Goal: Task Accomplishment & Management: Use online tool/utility

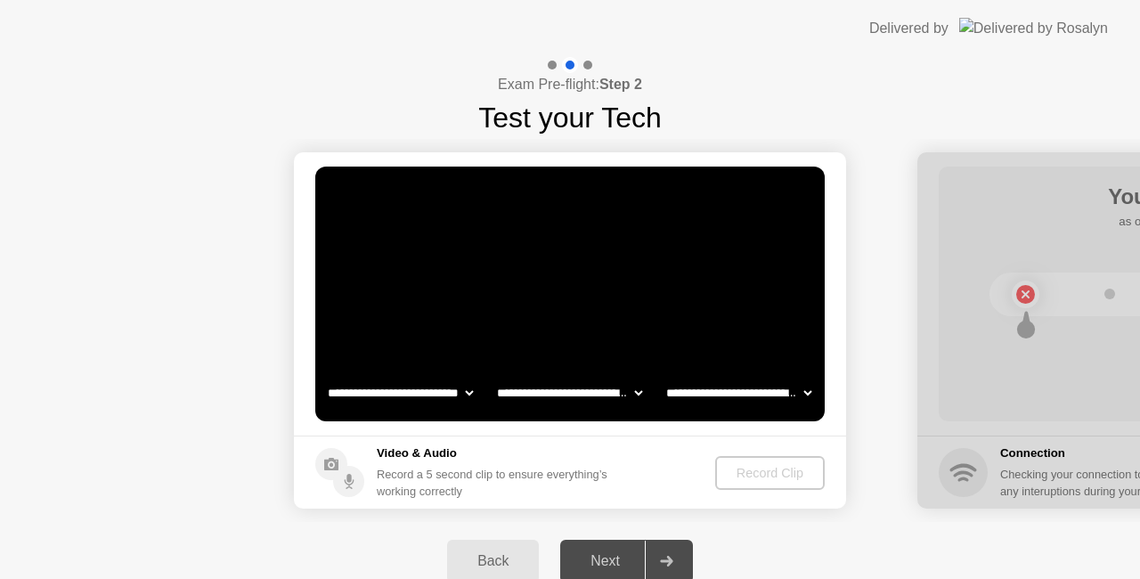
select select "**********"
select select "*******"
click at [762, 468] on div "Record Clip" at bounding box center [770, 473] width 95 height 14
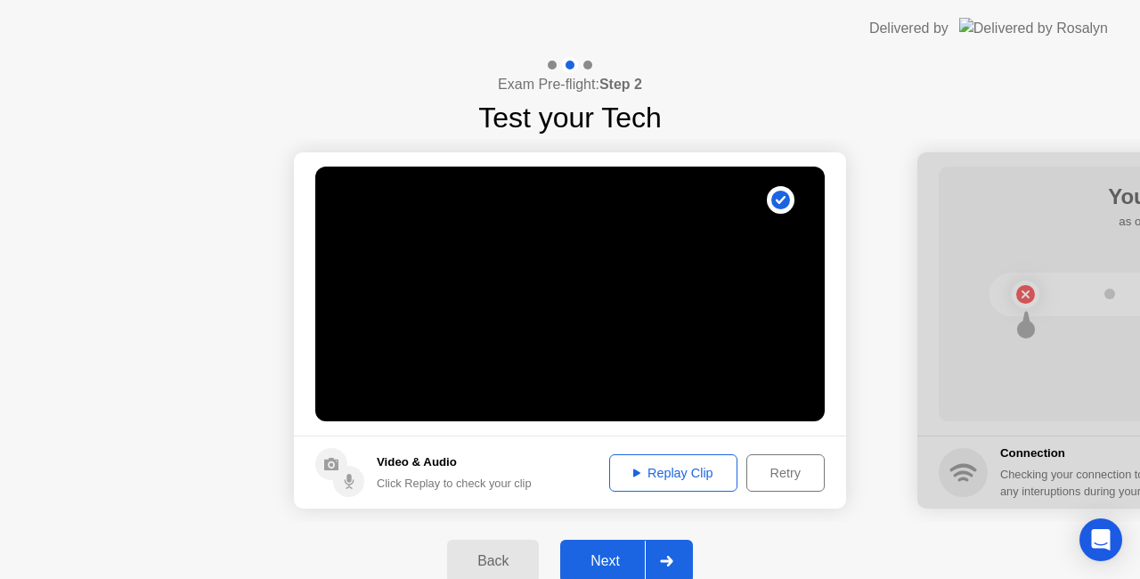
click at [606, 556] on div "Next" at bounding box center [604, 561] width 79 height 16
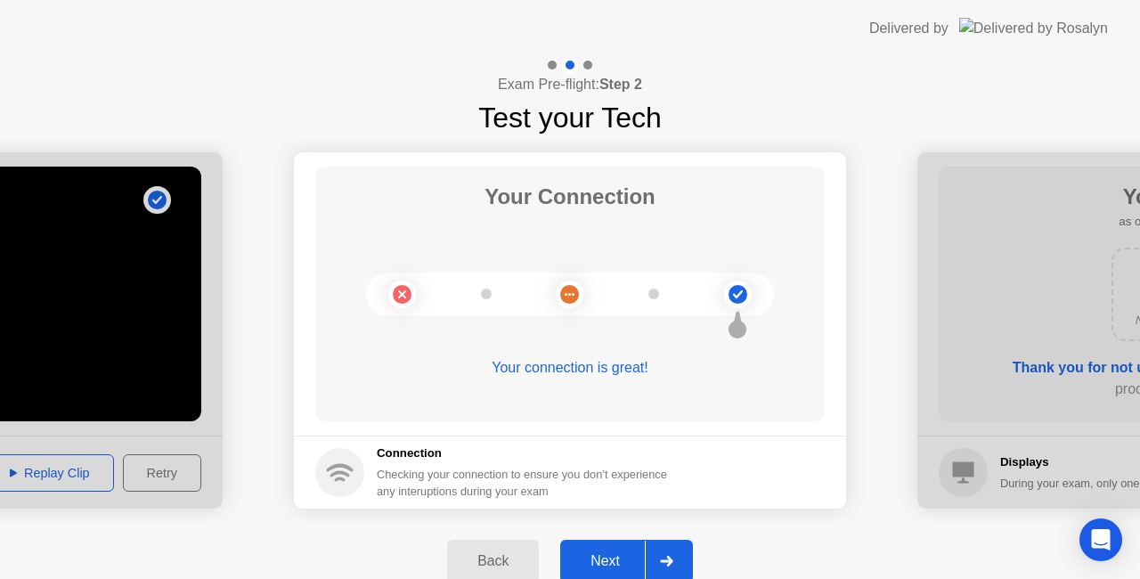
click at [618, 568] on div "Next" at bounding box center [604, 561] width 79 height 16
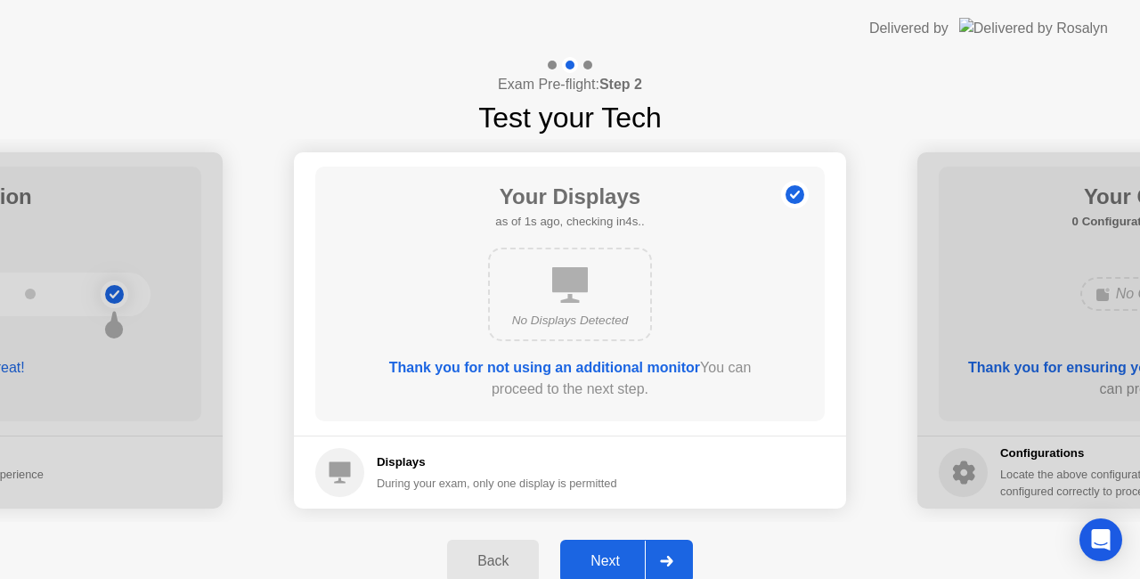
click at [616, 559] on div "Next" at bounding box center [604, 561] width 79 height 16
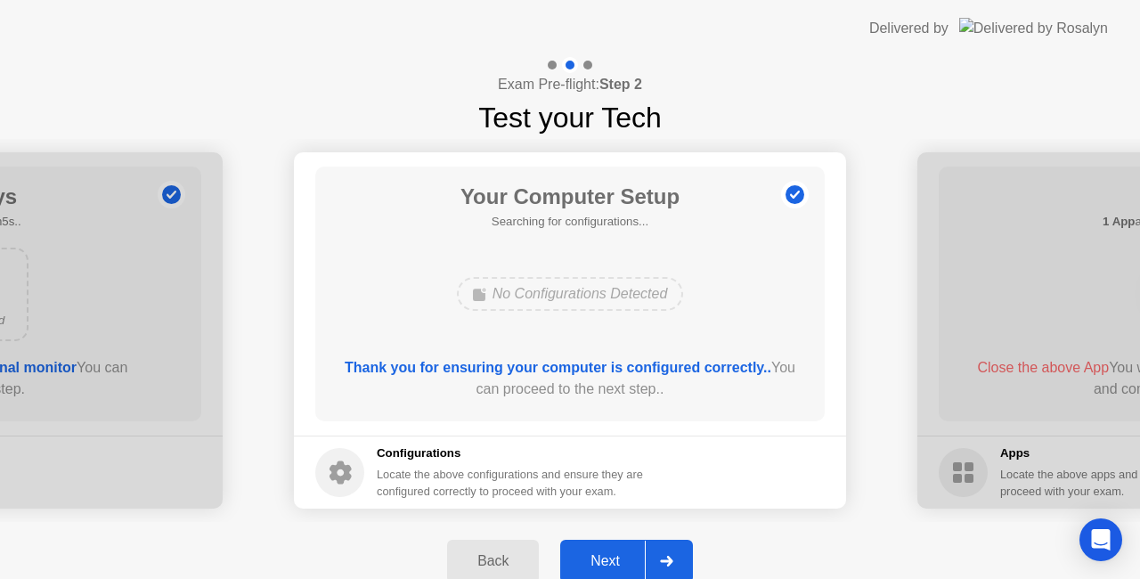
click at [616, 559] on div "Next" at bounding box center [604, 561] width 79 height 16
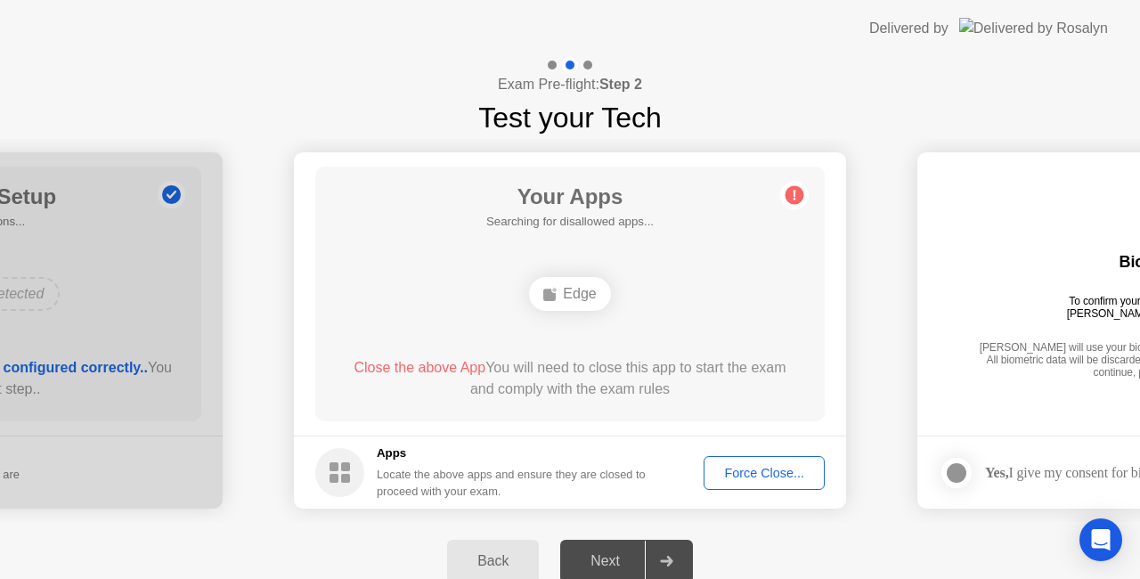
click at [768, 477] on div "Force Close..." at bounding box center [764, 473] width 109 height 14
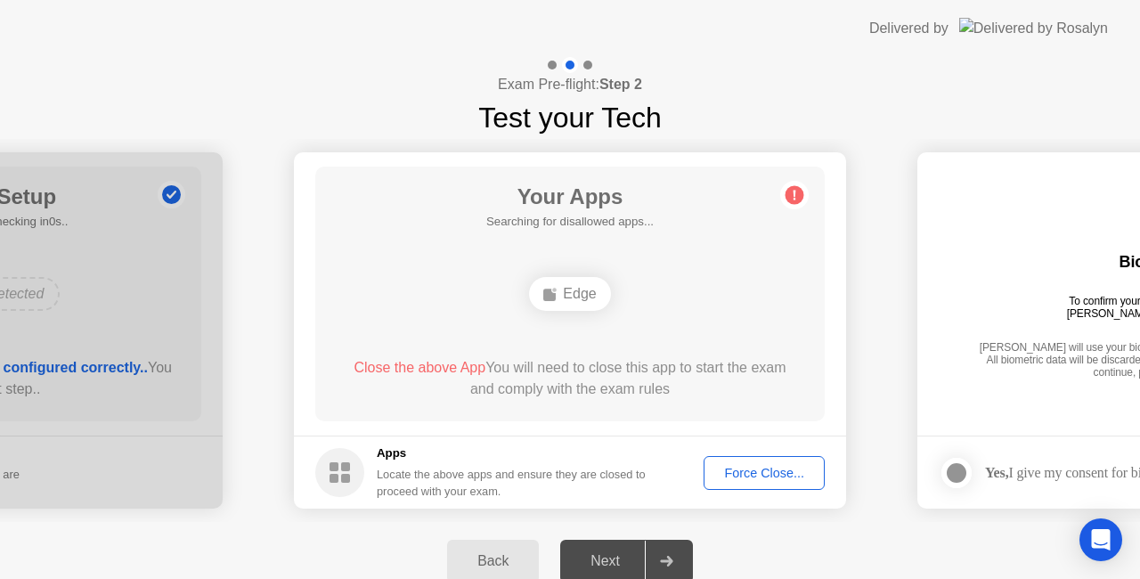
click at [579, 298] on div "Edge" at bounding box center [569, 294] width 81 height 34
click at [765, 466] on div "Force Close..." at bounding box center [764, 473] width 109 height 14
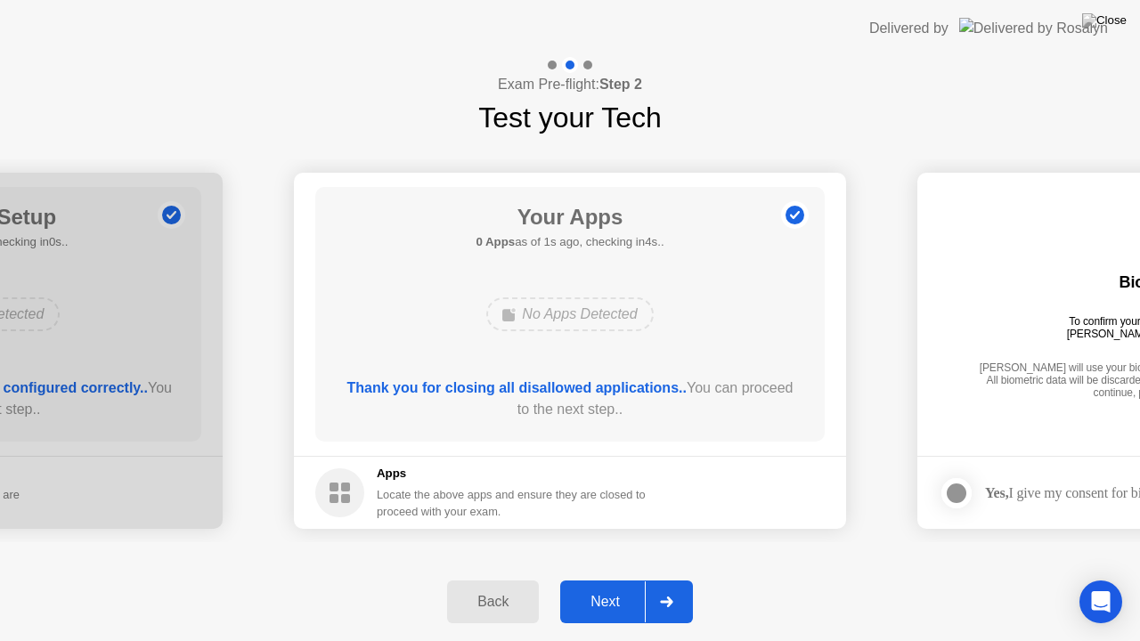
click at [625, 578] on div "Next" at bounding box center [604, 602] width 79 height 16
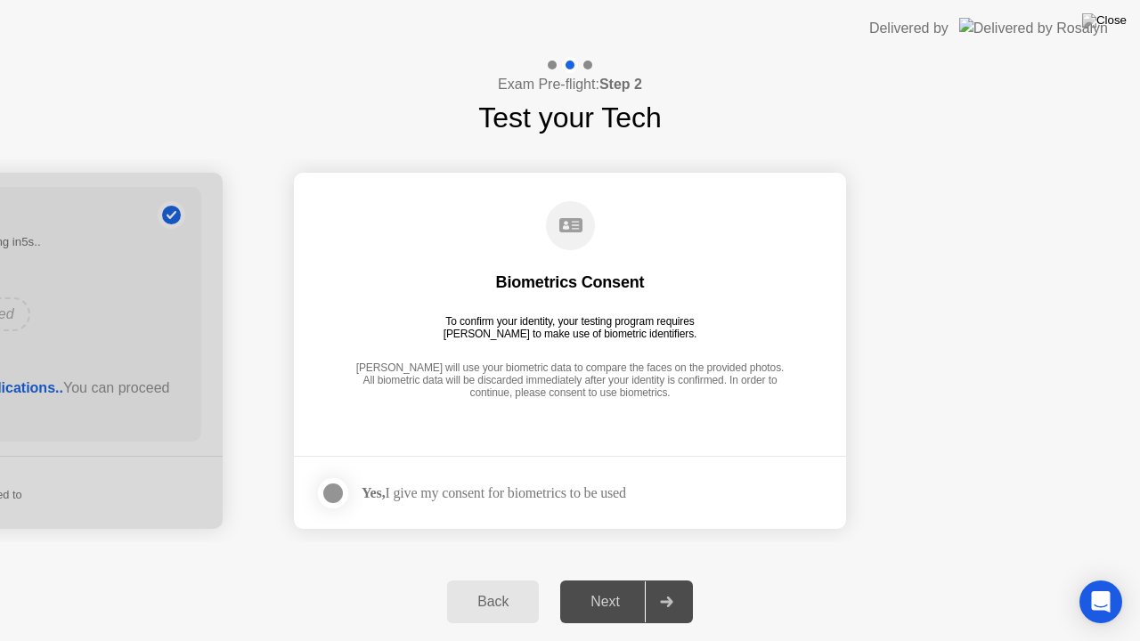
click at [333, 494] on div at bounding box center [332, 493] width 21 height 21
click at [593, 578] on div "Next" at bounding box center [604, 602] width 79 height 16
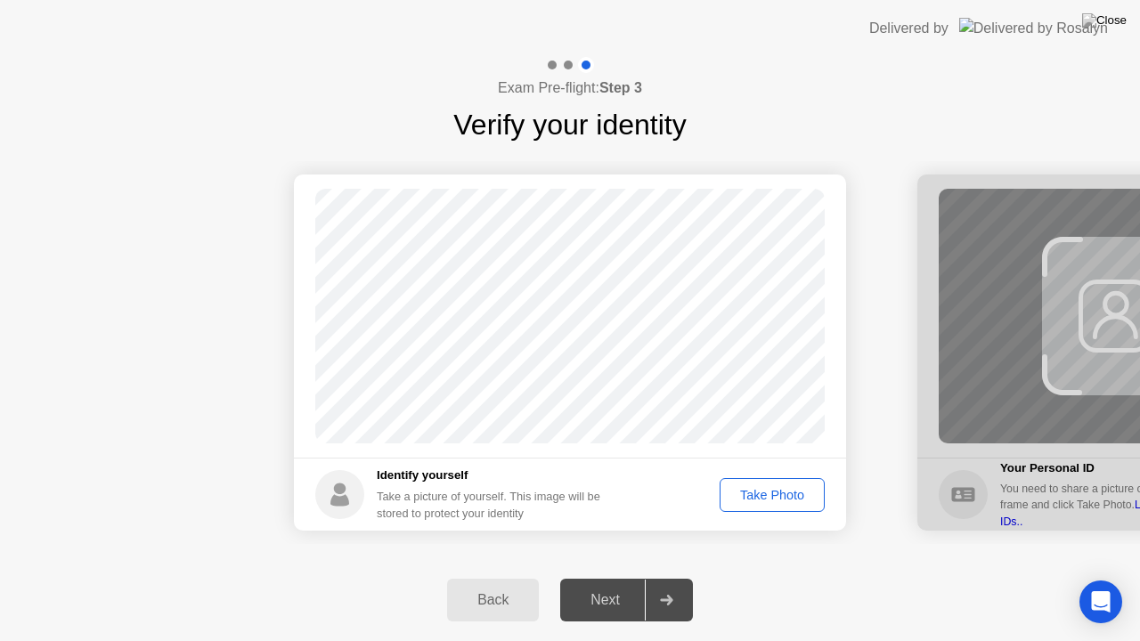
click at [741, 502] on div "Take Photo" at bounding box center [772, 495] width 93 height 14
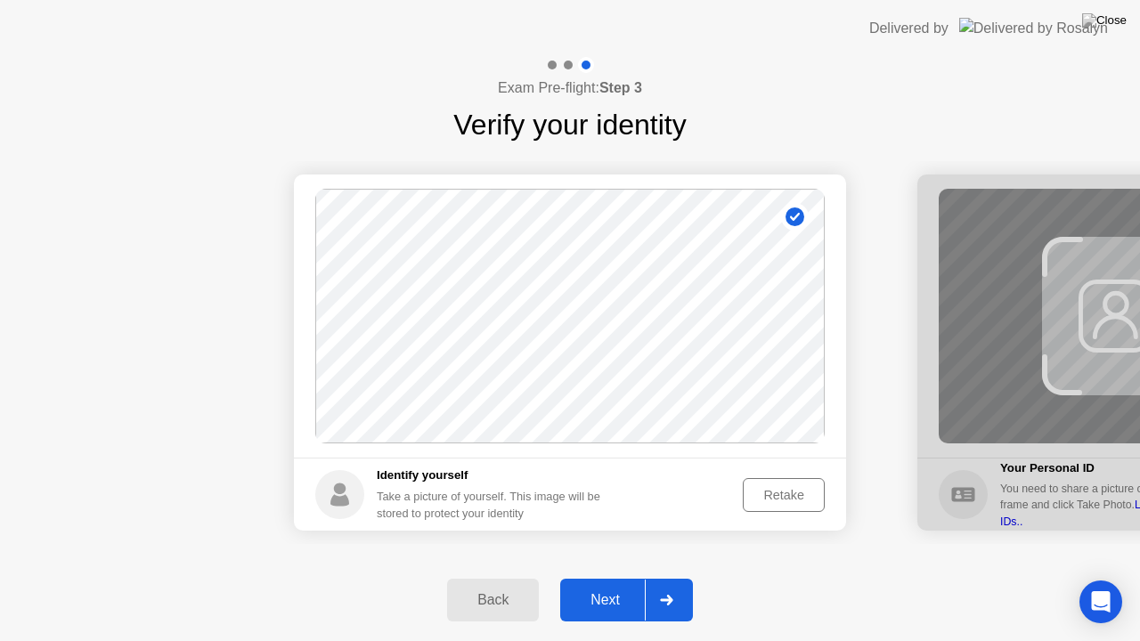
click at [620, 578] on div "Next" at bounding box center [604, 600] width 79 height 16
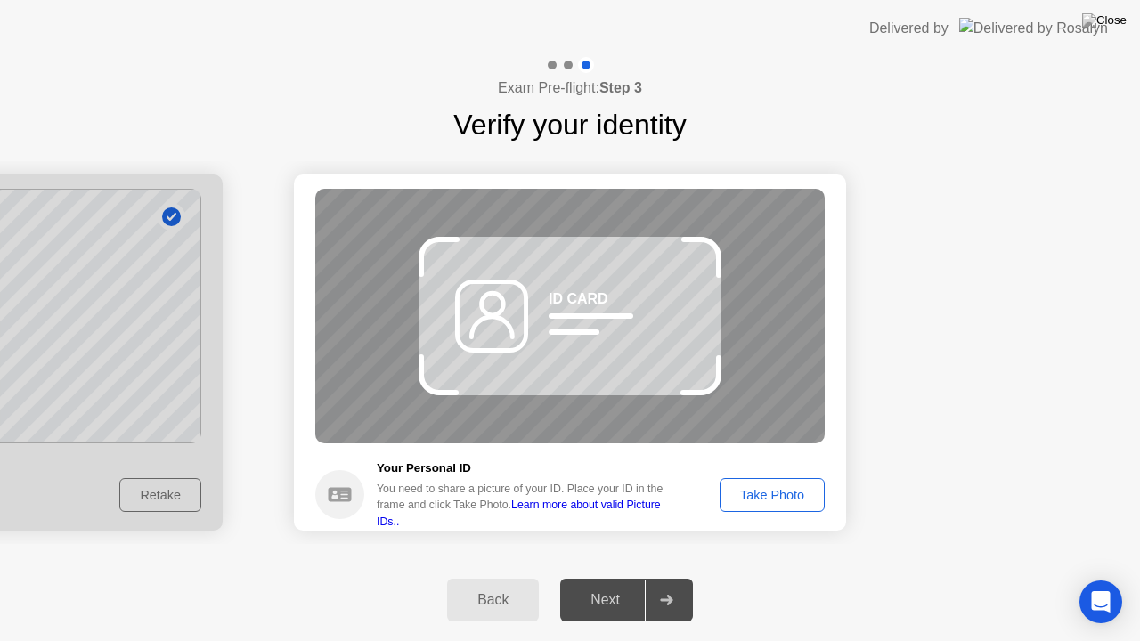
click at [770, 492] on div "Take Photo" at bounding box center [772, 495] width 93 height 14
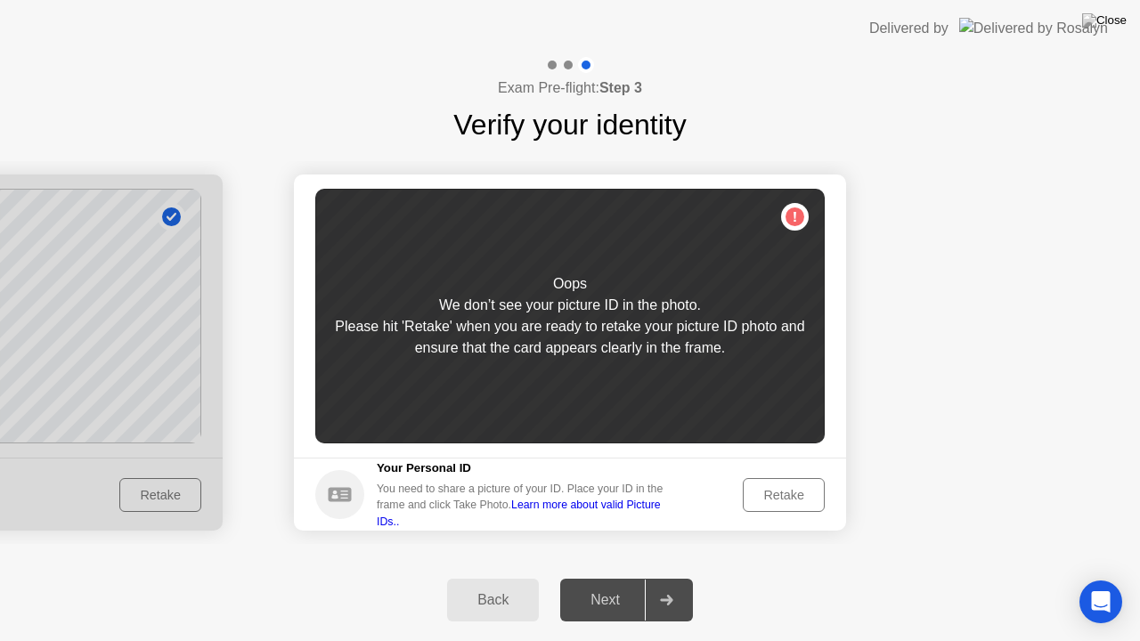
click at [789, 499] on div "Retake" at bounding box center [783, 495] width 69 height 14
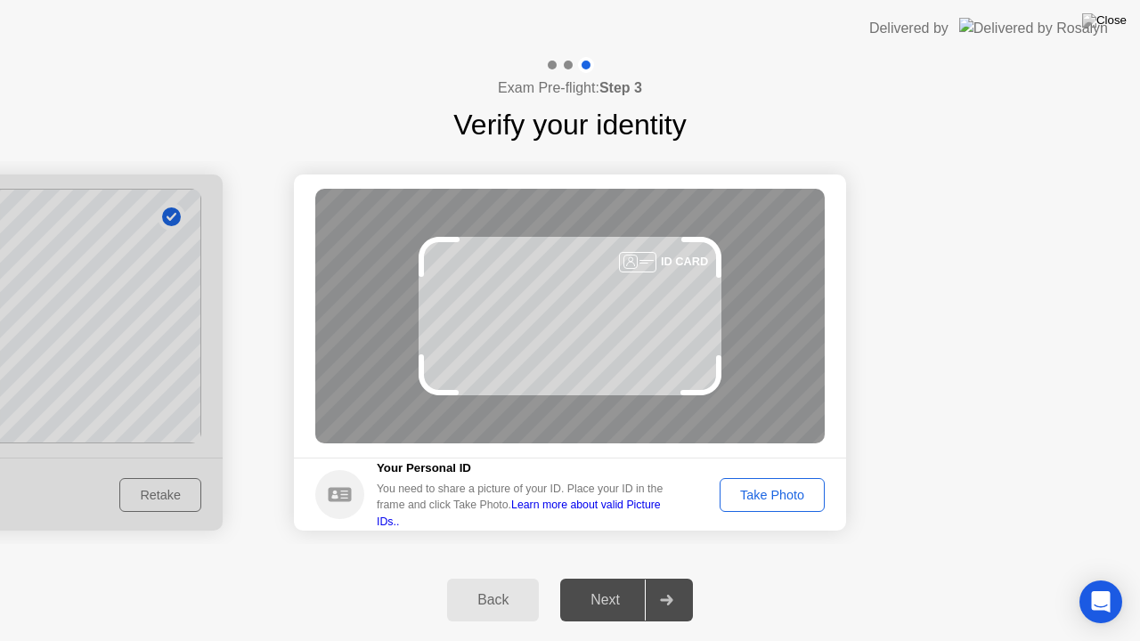
click at [791, 491] on div "Take Photo" at bounding box center [772, 495] width 93 height 14
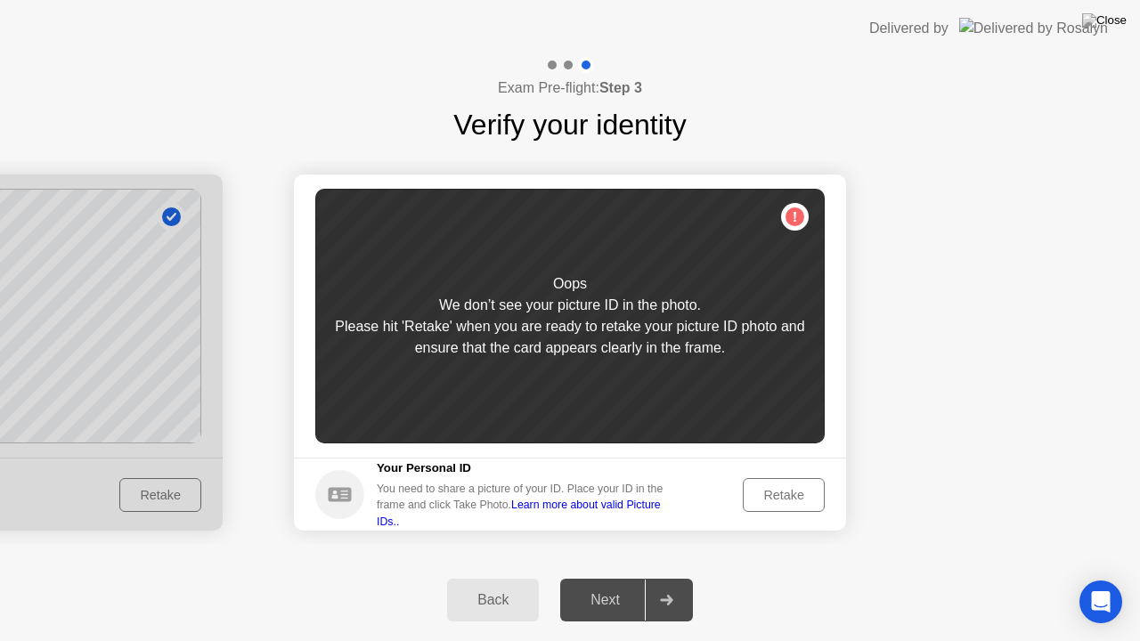
click at [778, 494] on div "Retake" at bounding box center [783, 495] width 69 height 14
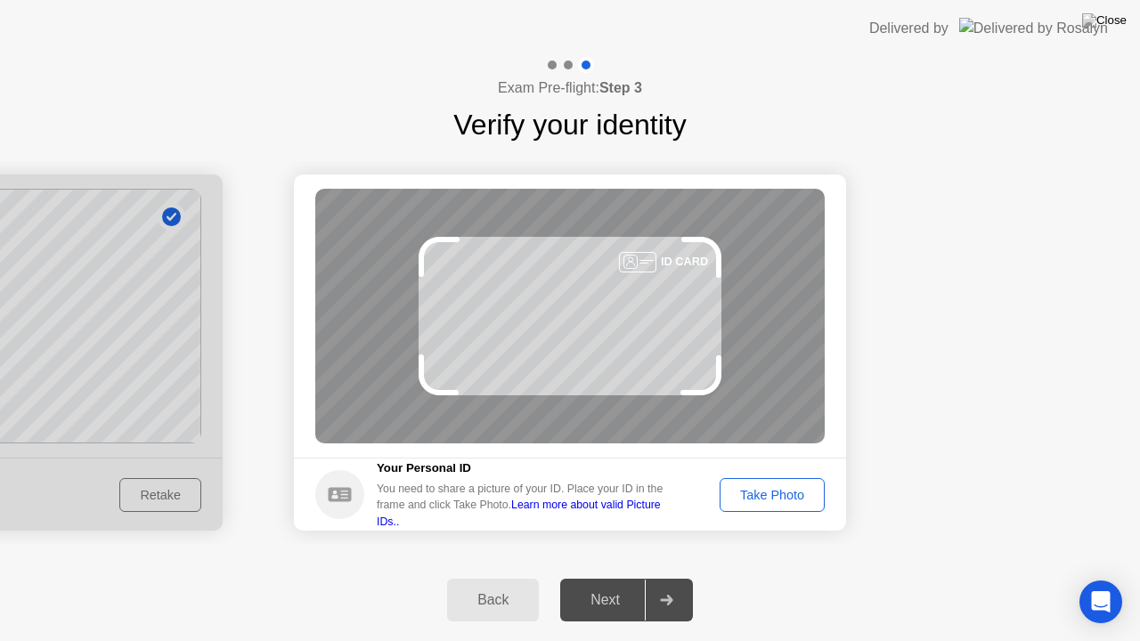
click at [777, 499] on div "Take Photo" at bounding box center [772, 495] width 93 height 14
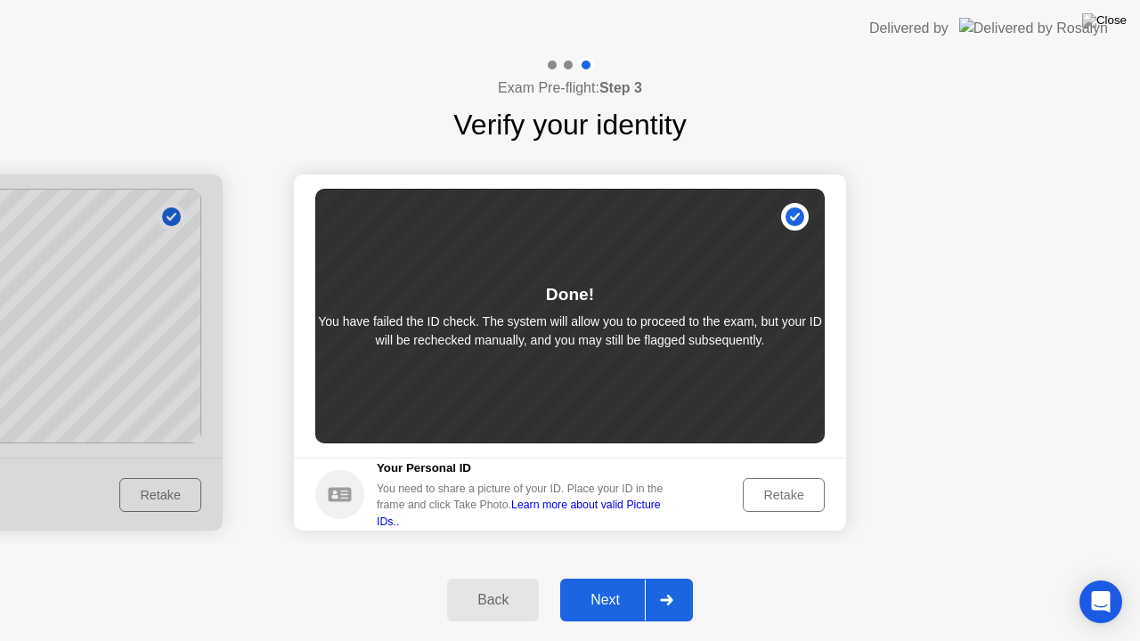
click at [616, 578] on div "Next" at bounding box center [604, 600] width 79 height 16
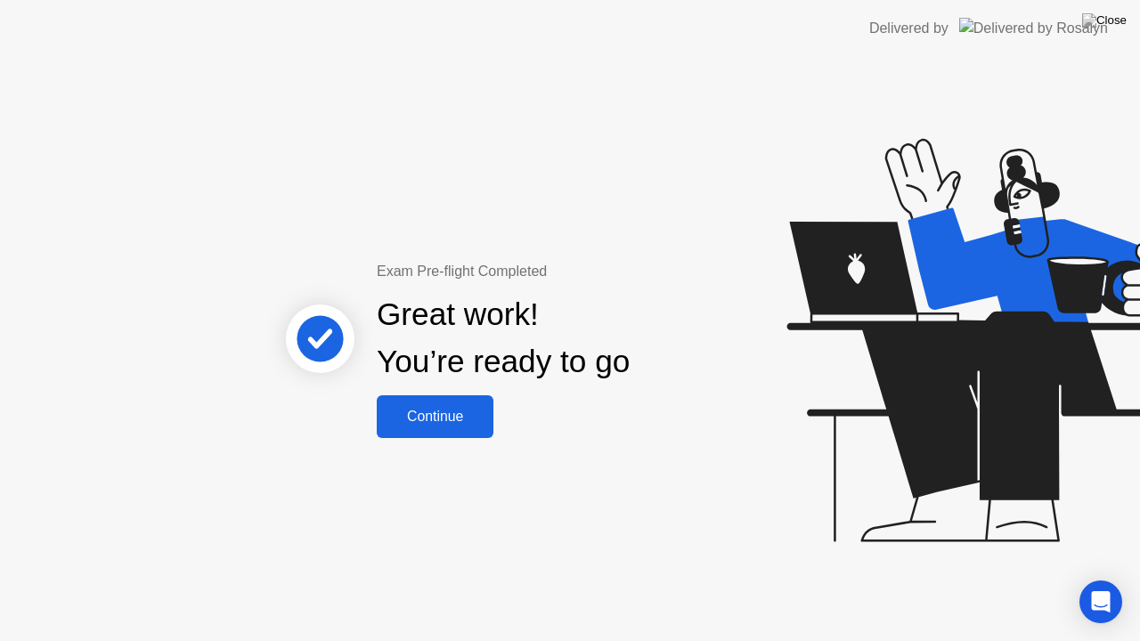
click at [467, 422] on div "Continue" at bounding box center [435, 417] width 106 height 16
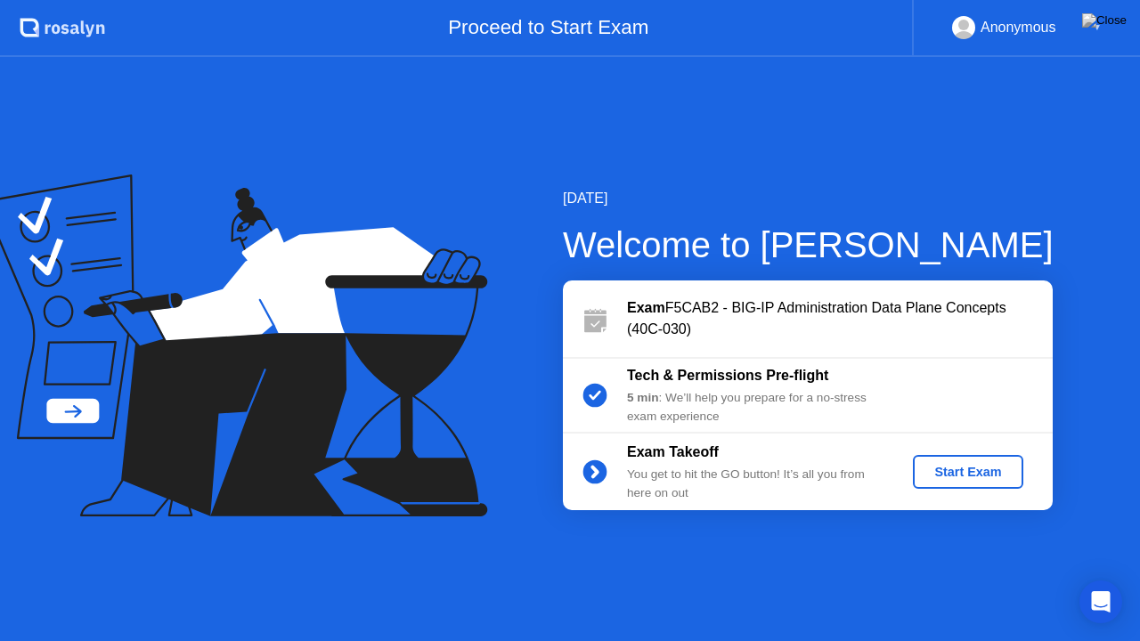
click at [944, 471] on div "Start Exam" at bounding box center [967, 472] width 95 height 14
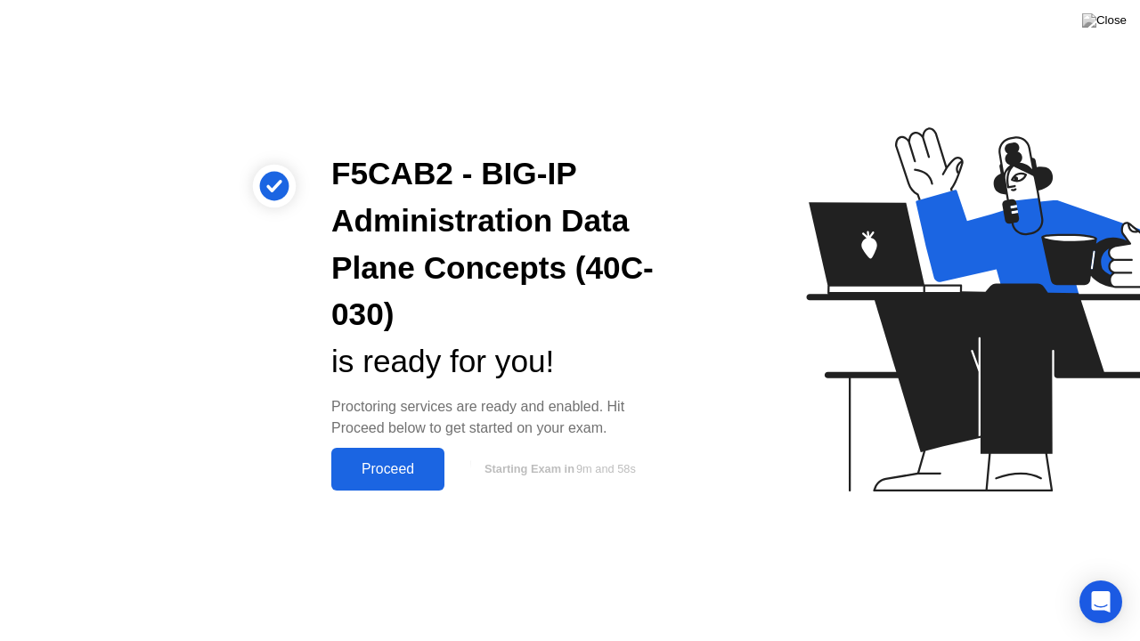
click at [392, 468] on div "Proceed" at bounding box center [388, 469] width 102 height 16
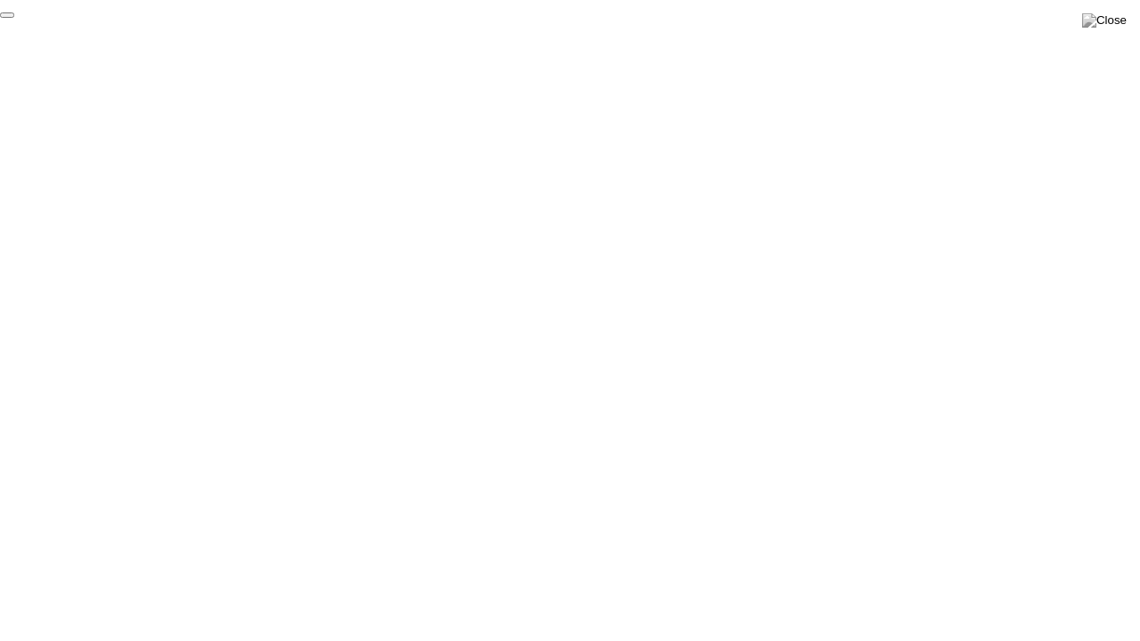
click div "End Proctoring Session"
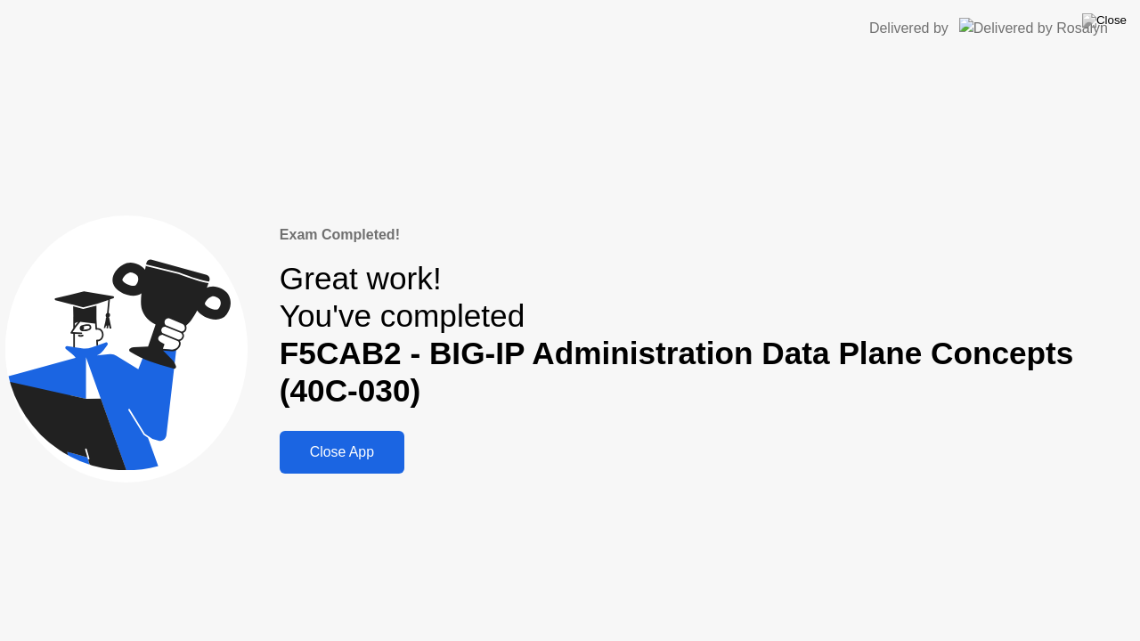
click at [381, 450] on div "Close App" at bounding box center [342, 452] width 114 height 16
